Goal: Task Accomplishment & Management: Manage account settings

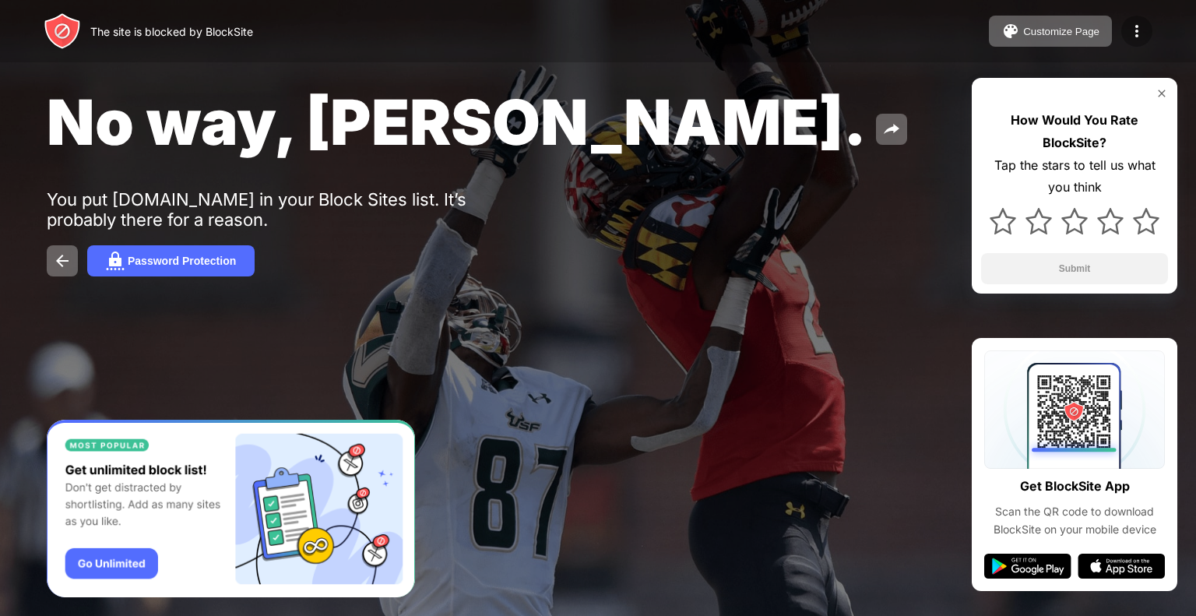
click at [1134, 30] on img at bounding box center [1137, 31] width 19 height 19
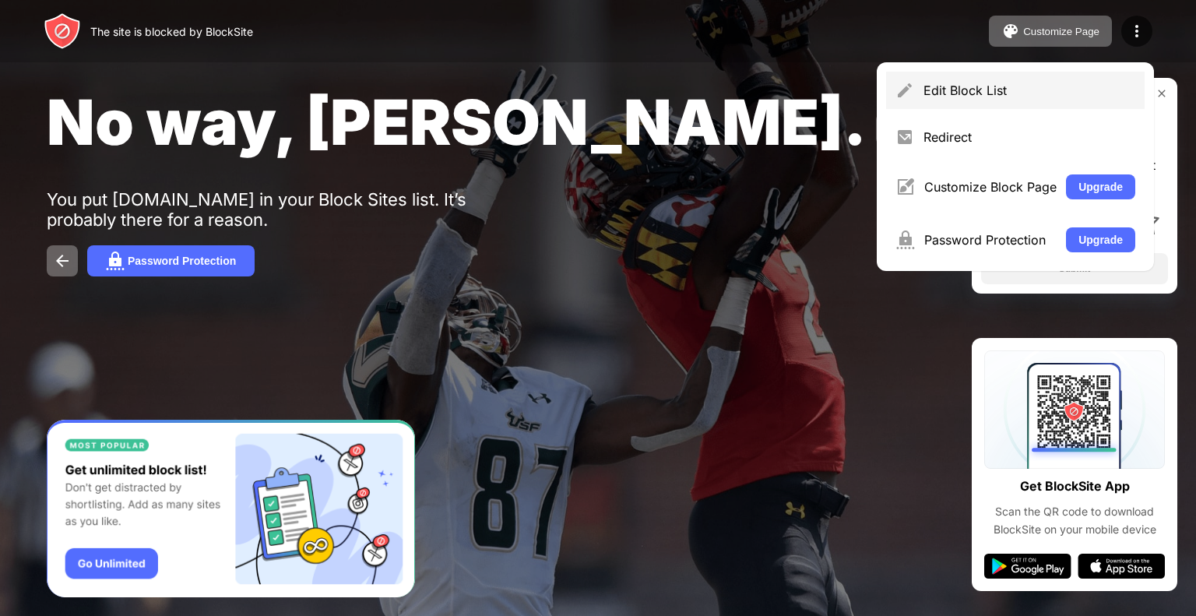
click at [921, 77] on div "Edit Block List" at bounding box center [1015, 90] width 259 height 37
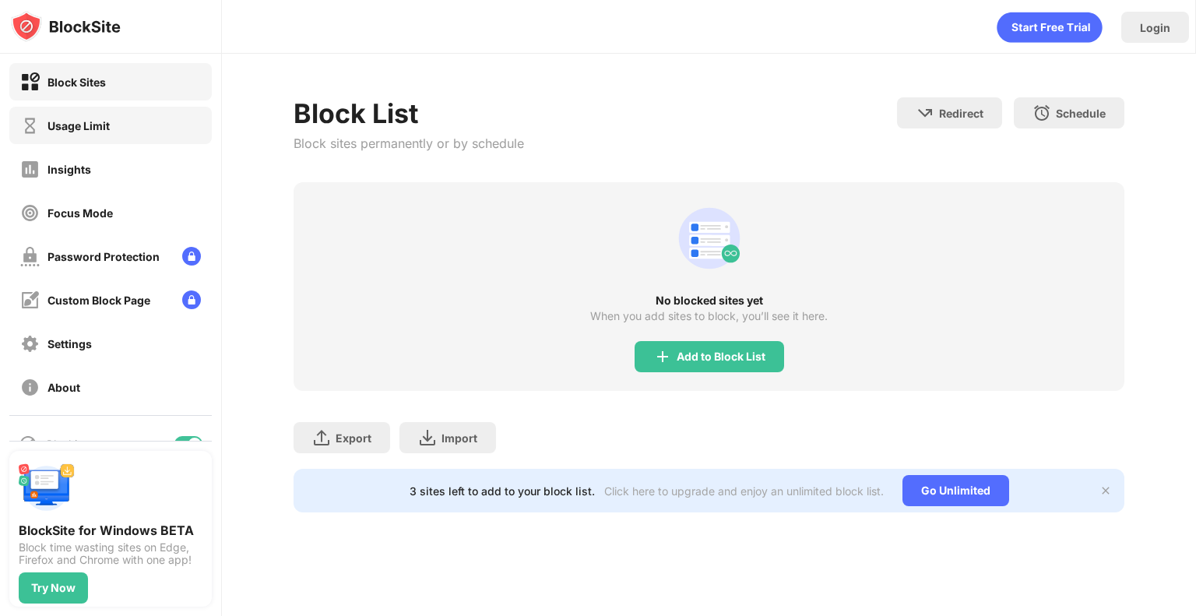
click at [121, 111] on div "Usage Limit" at bounding box center [110, 125] width 202 height 37
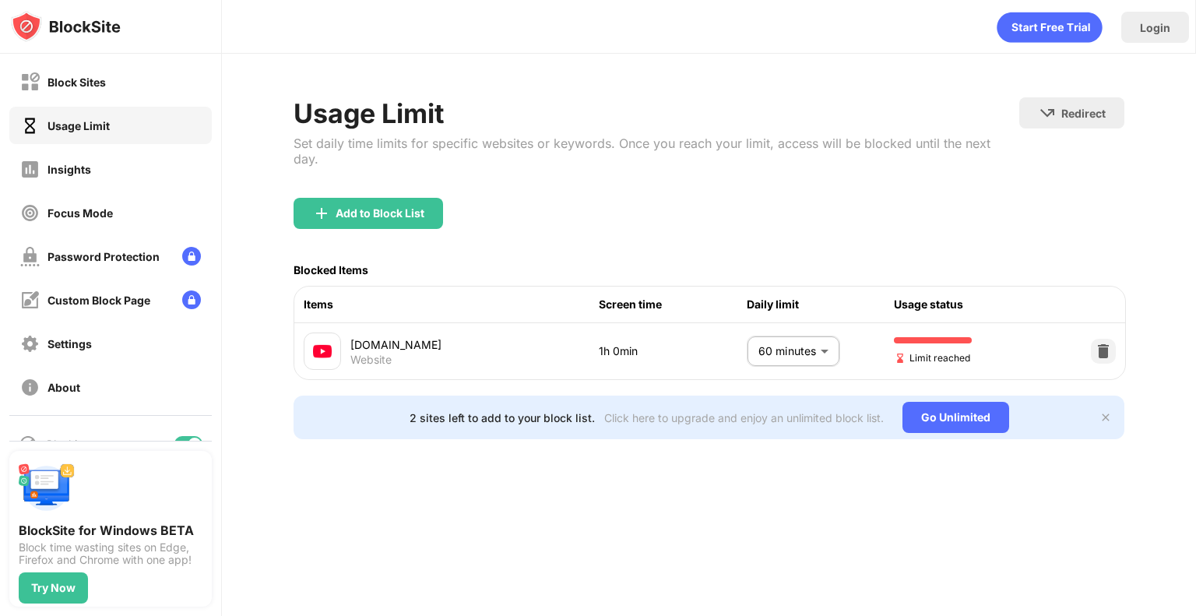
click at [827, 344] on body "Block Sites Usage Limit Insights Focus Mode Password Protection Custom Block Pa…" at bounding box center [598, 308] width 1196 height 616
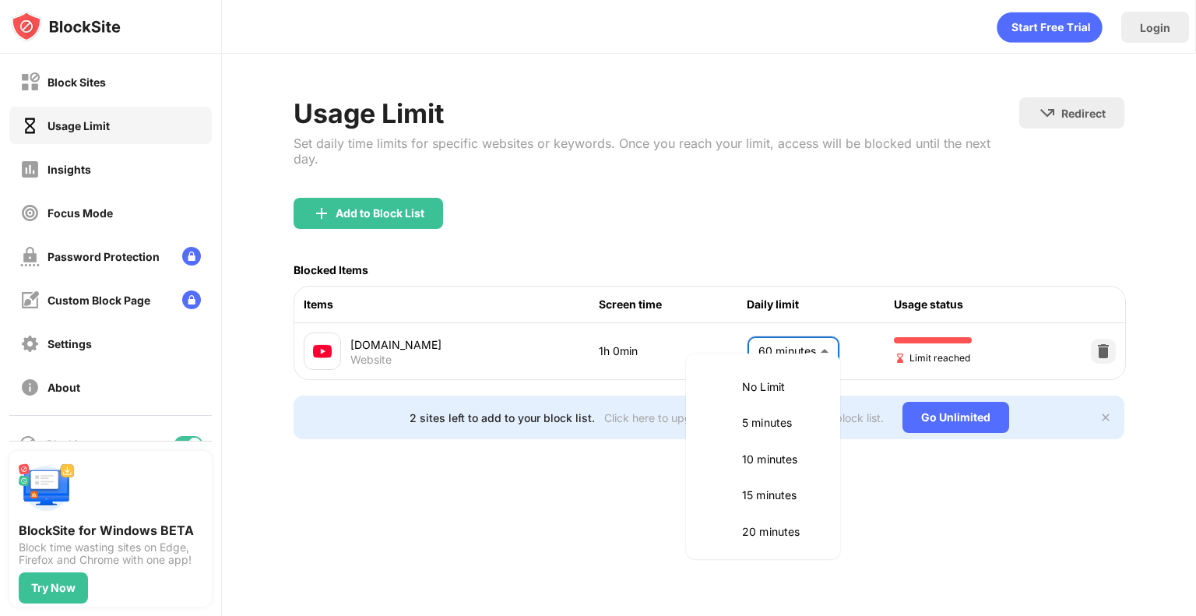
scroll to position [364, 0]
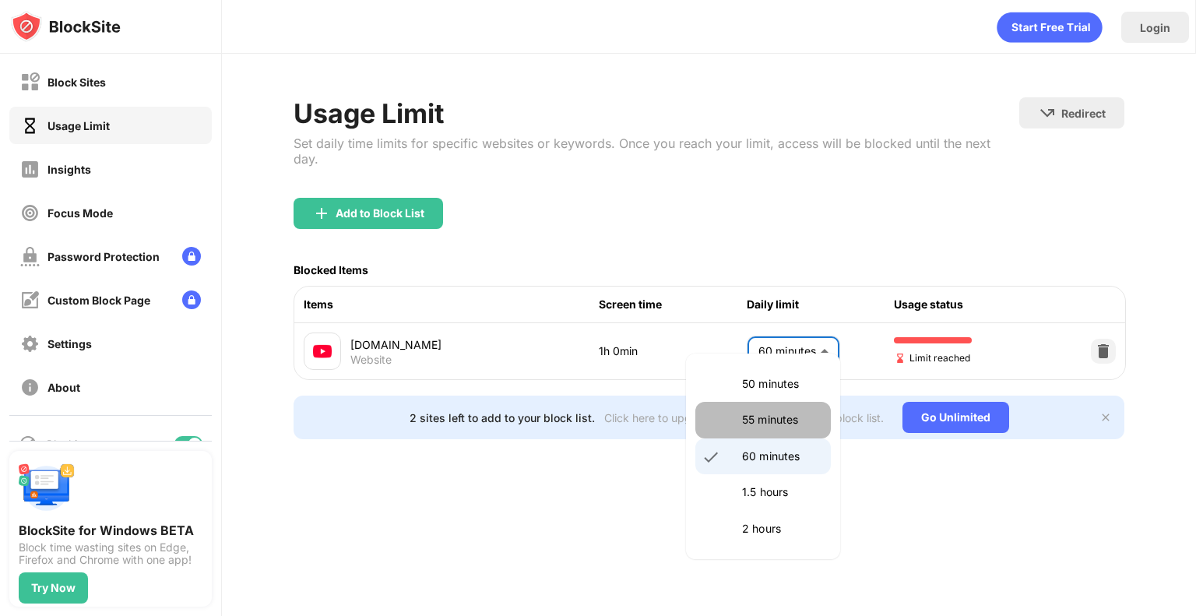
click at [774, 412] on p "55 minutes" at bounding box center [781, 419] width 79 height 17
type input "**"
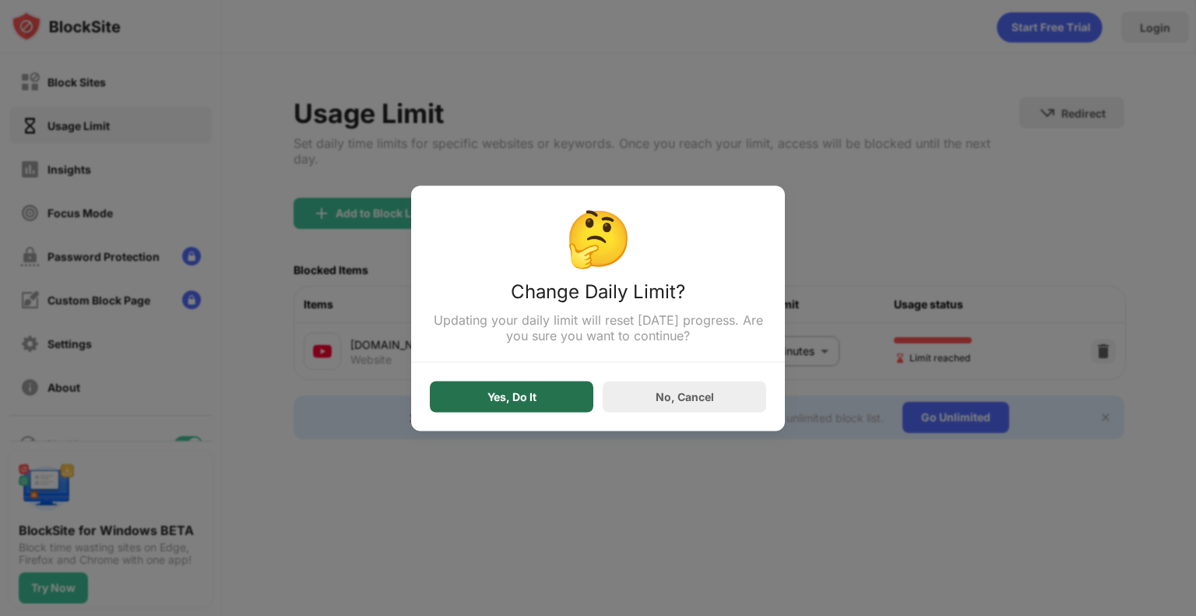
click at [467, 397] on div "Yes, Do It" at bounding box center [512, 396] width 164 height 31
